Goal: Browse casually

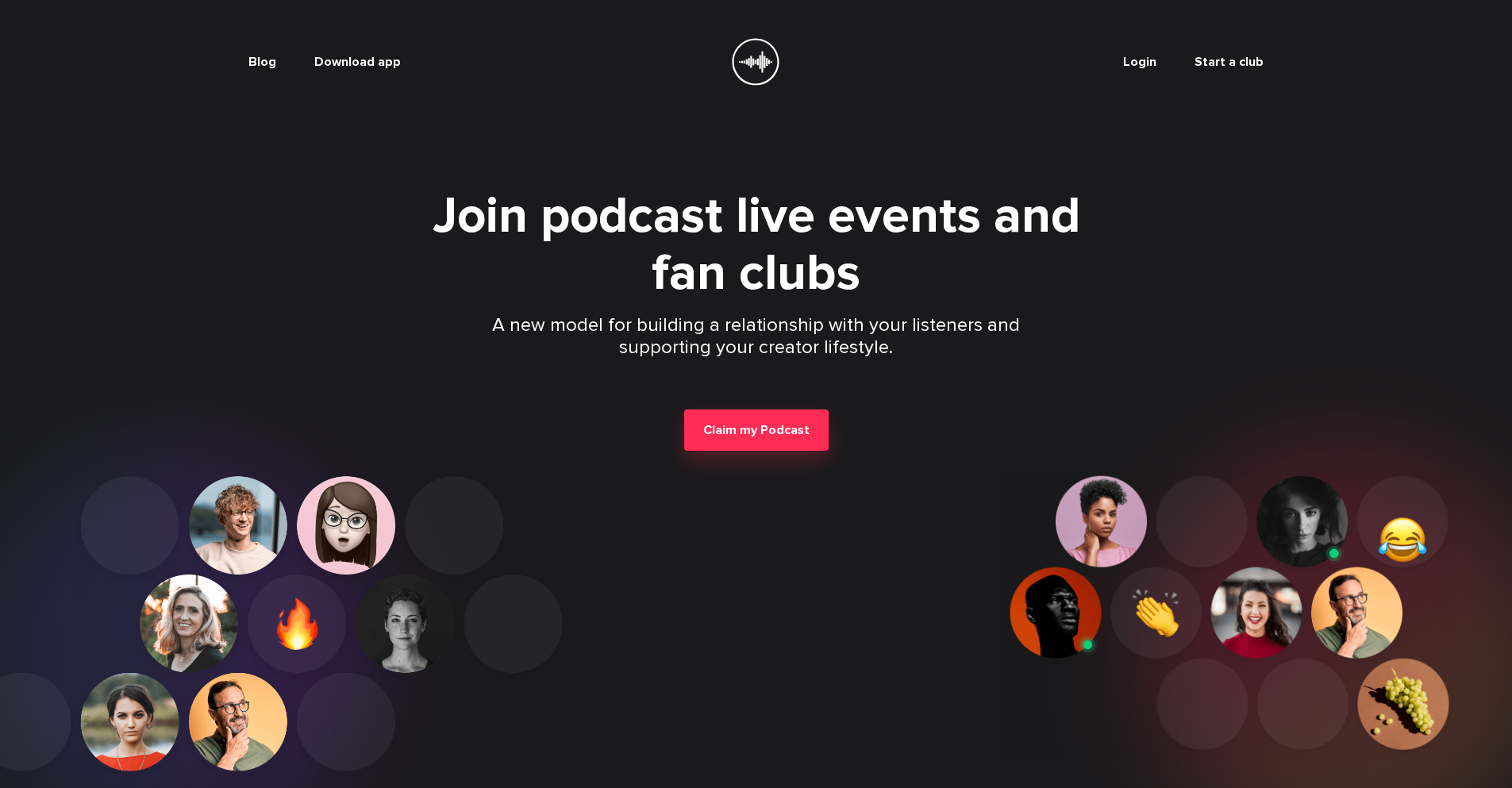
scroll to position [215, 0]
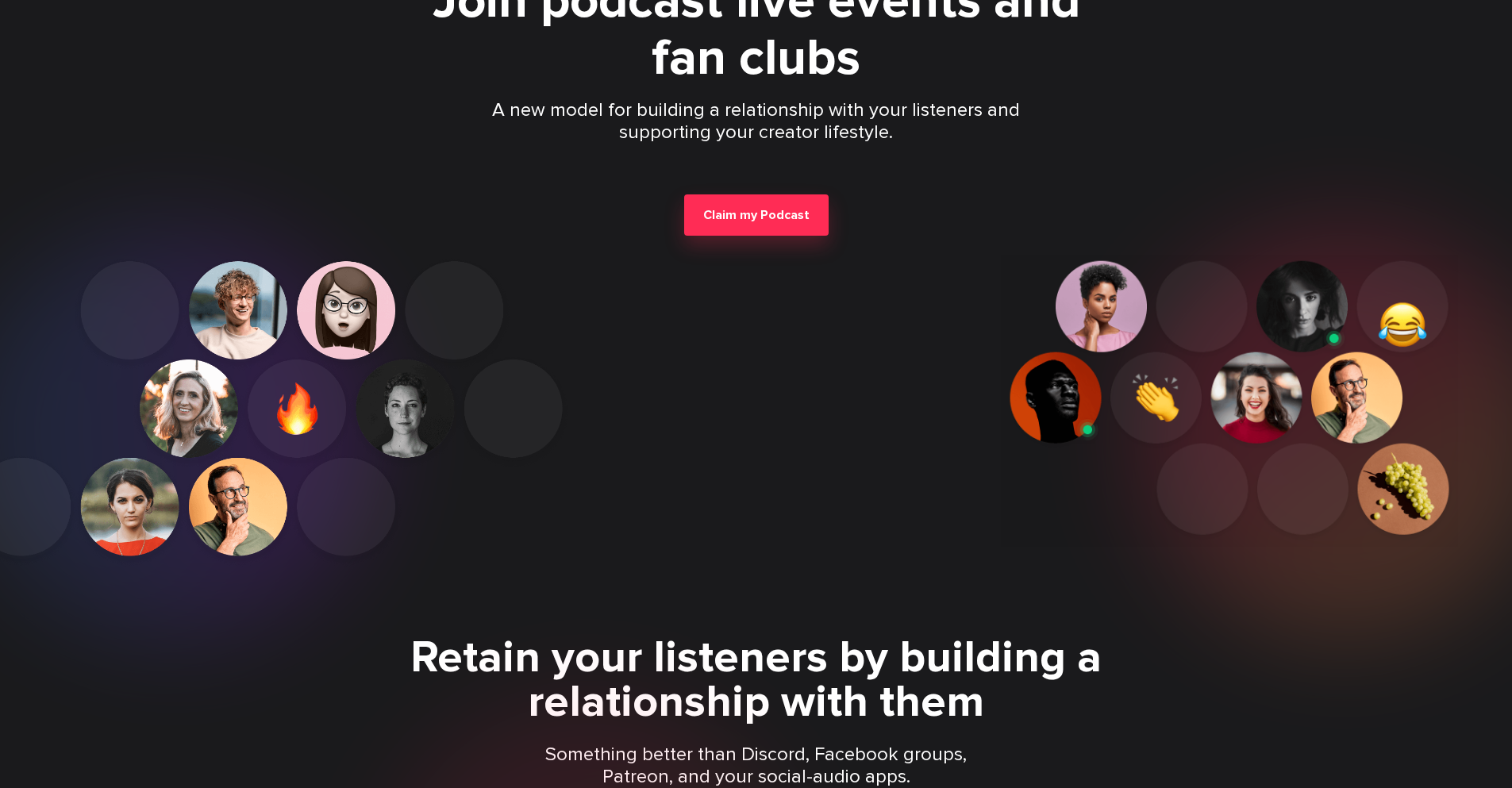
click at [755, 766] on p "Something better than Discord, Facebook groups, Patreon, and your social-audio …" at bounding box center [756, 765] width 457 height 44
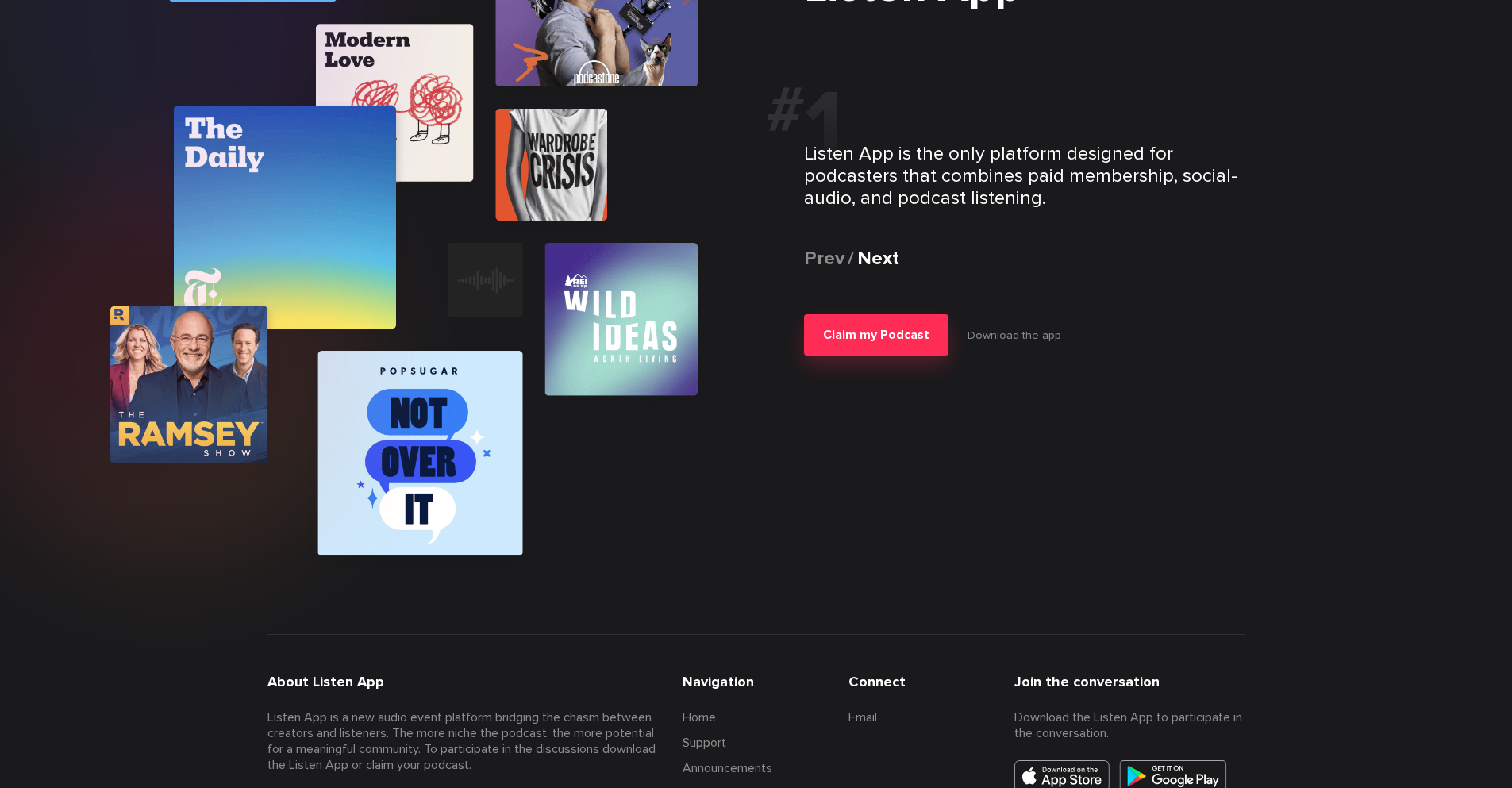
scroll to position [3093, 0]
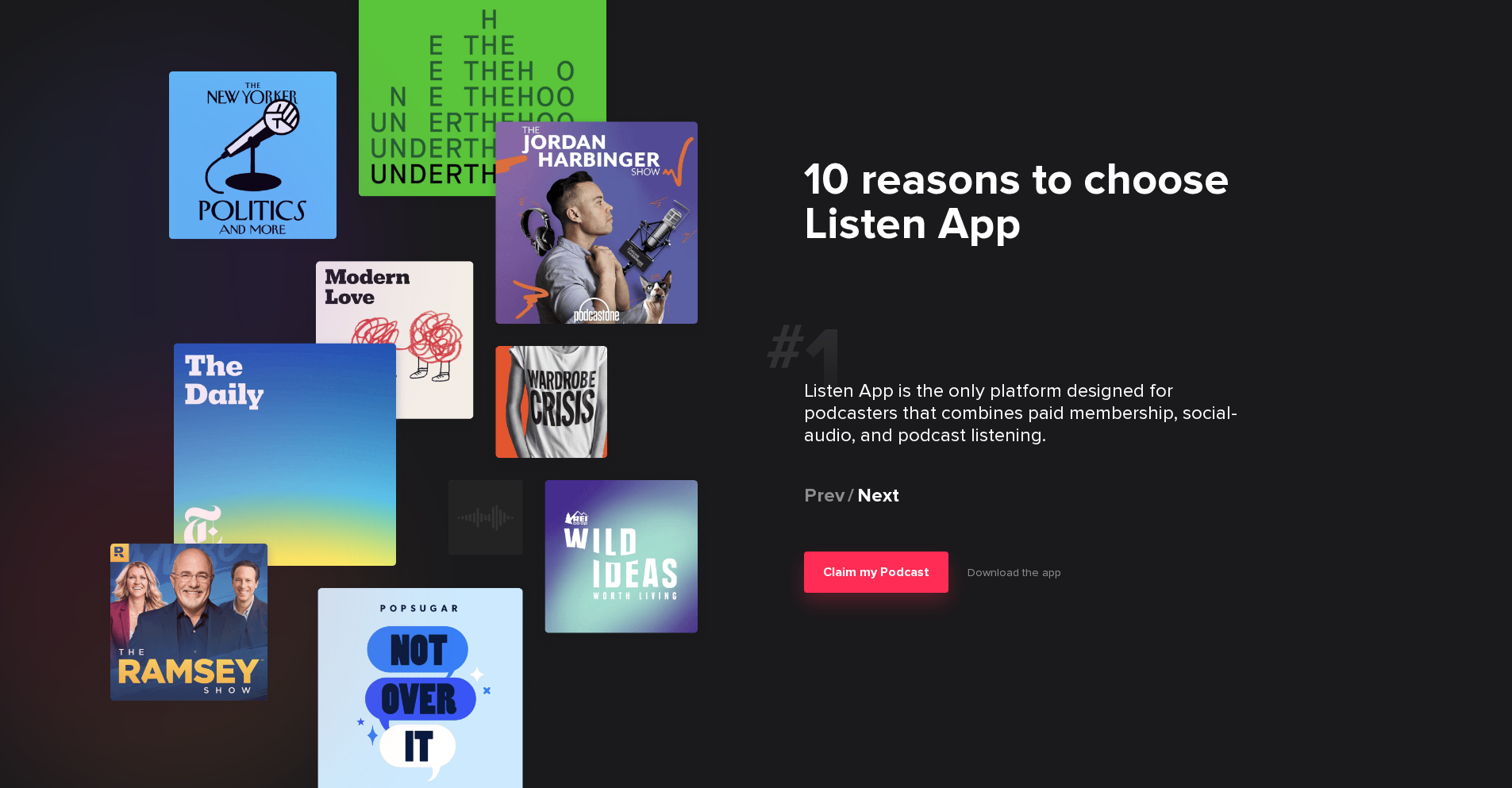
scroll to position [3093, 0]
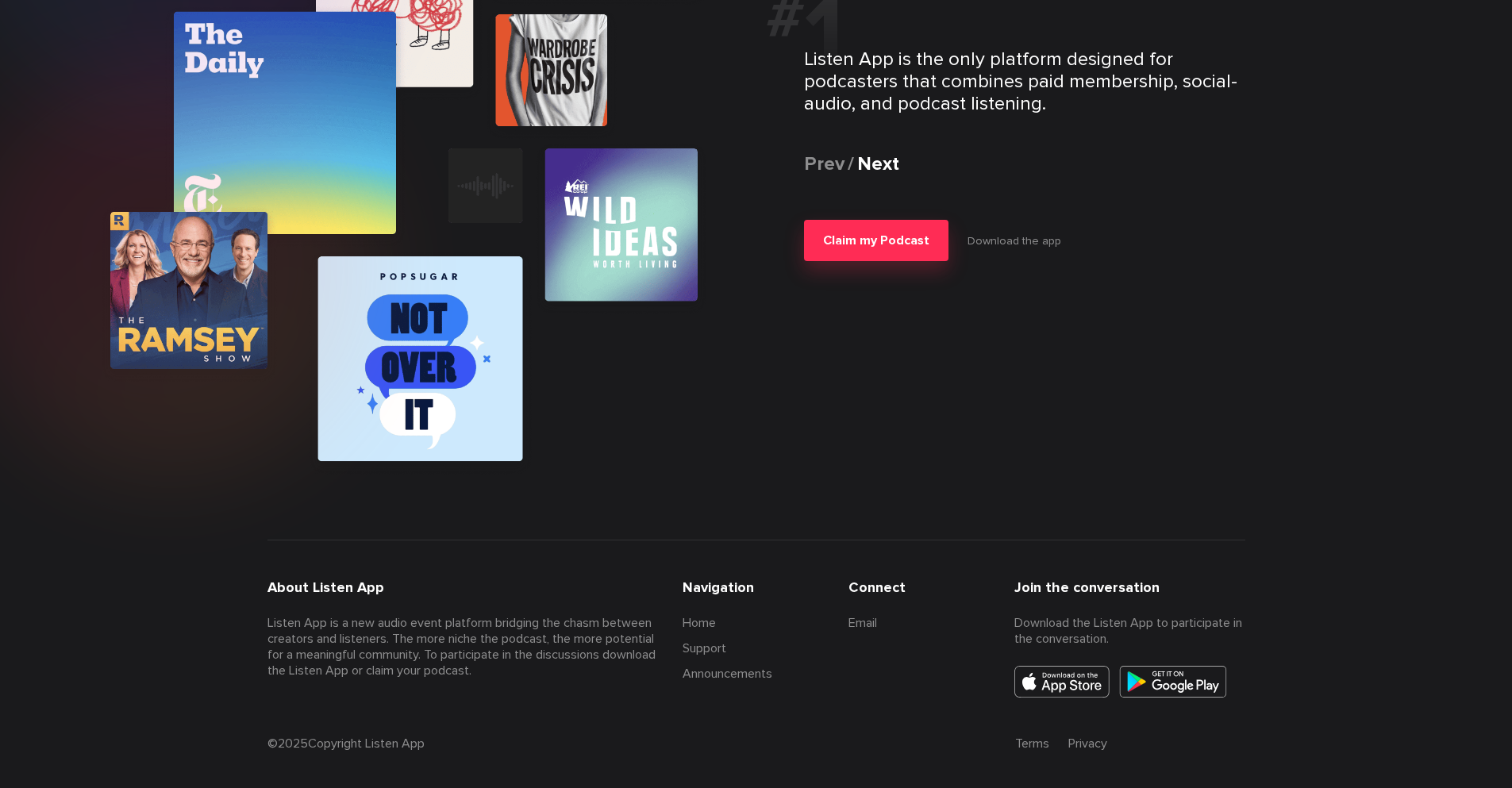
scroll to position [3093, 0]
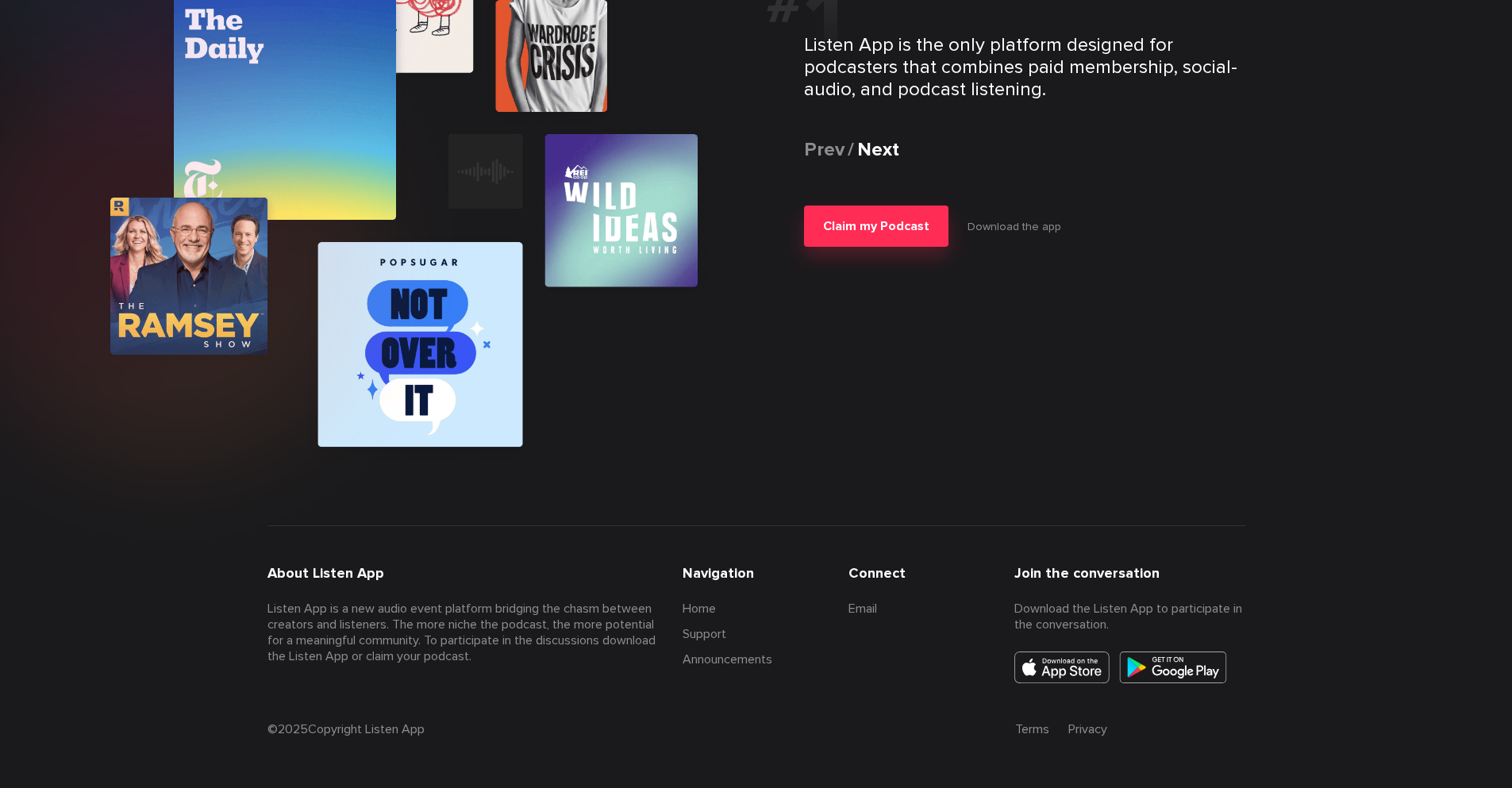
scroll to position [2290, 0]
